Goal: Check status

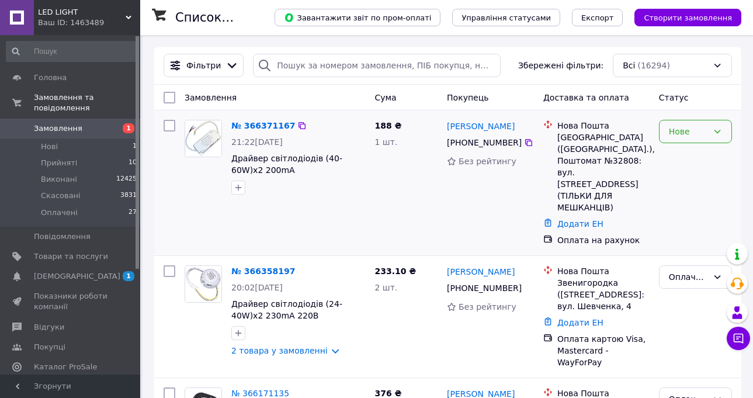
click at [691, 131] on div "Нове" at bounding box center [687, 131] width 39 height 13
click at [680, 158] on li "Прийнято" at bounding box center [695, 157] width 72 height 21
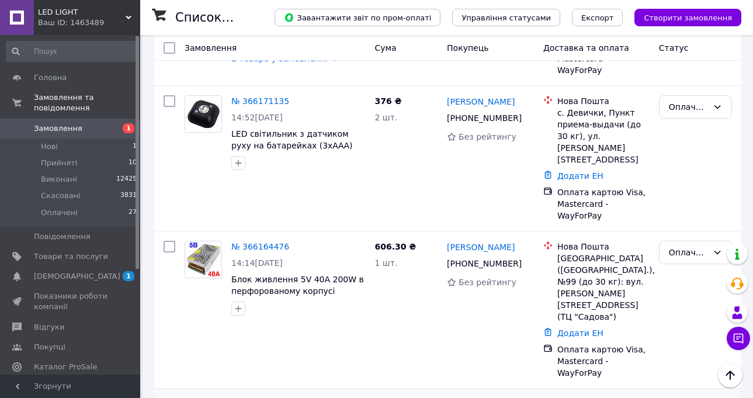
scroll to position [409, 0]
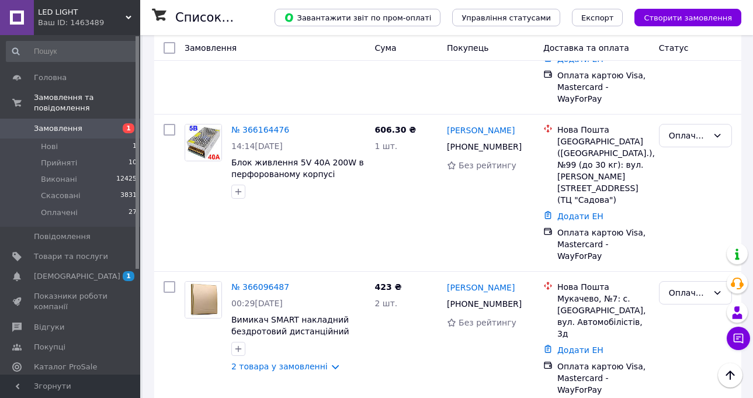
click at [250, 282] on link "№ 366096487" at bounding box center [260, 286] width 58 height 9
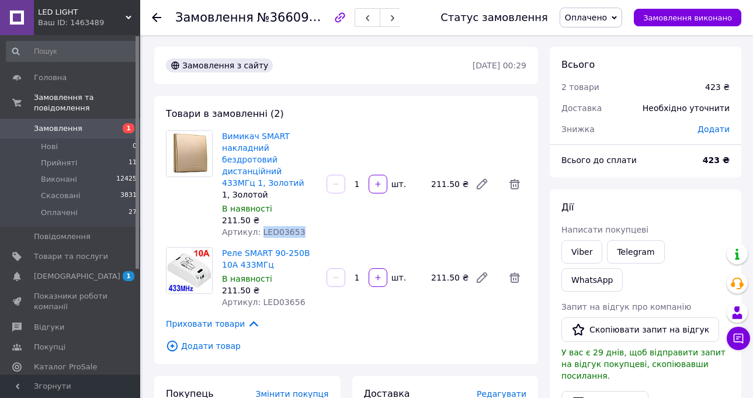
drag, startPoint x: 294, startPoint y: 222, endPoint x: 256, endPoint y: 219, distance: 38.6
click at [256, 226] on div "Артикул: LED03653" at bounding box center [269, 232] width 95 height 12
copy span "LED03653"
drag, startPoint x: 278, startPoint y: 290, endPoint x: 256, endPoint y: 290, distance: 22.2
click at [256, 297] on span "Артикул: LED03656" at bounding box center [263, 301] width 83 height 9
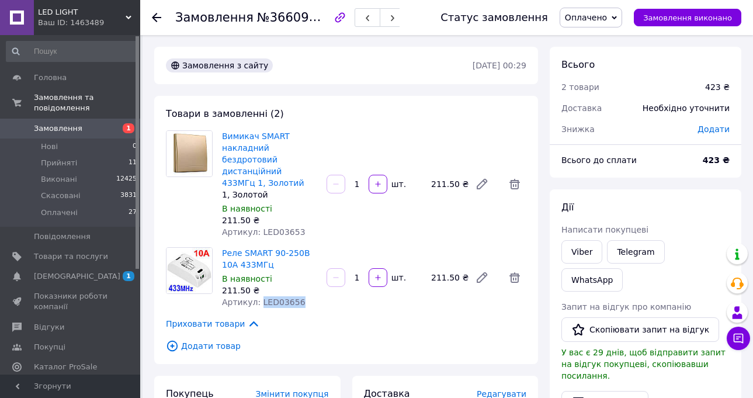
copy span "LED03656"
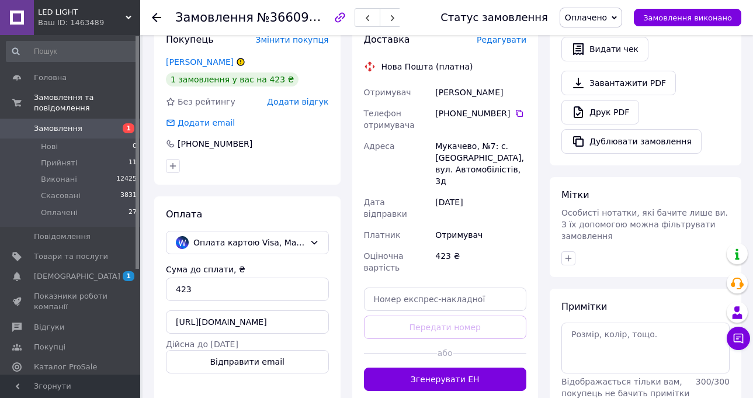
scroll to position [467, 0]
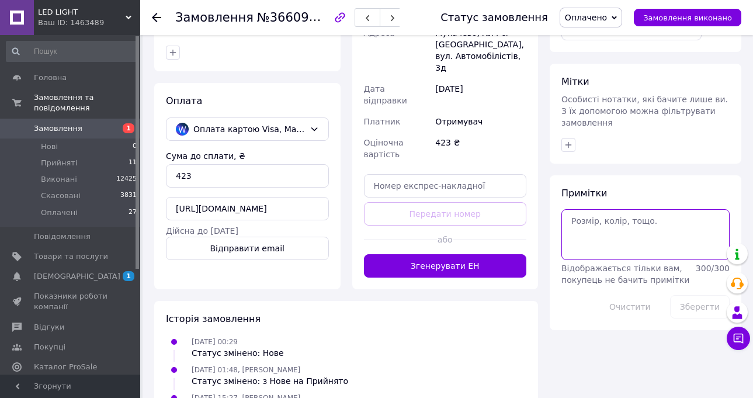
click at [587, 209] on textarea at bounding box center [645, 234] width 168 height 50
paste textarea "[URL][DOMAIN_NAME]"
type textarea "[URL][DOMAIN_NAME]"
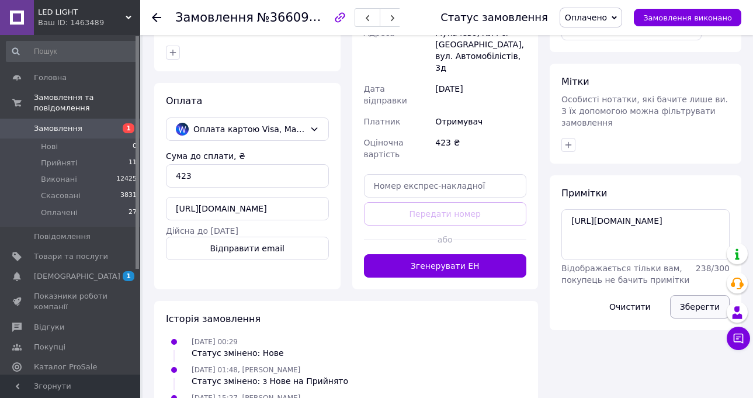
click at [693, 295] on button "Зберегти" at bounding box center [700, 306] width 60 height 23
